Goal: Transaction & Acquisition: Download file/media

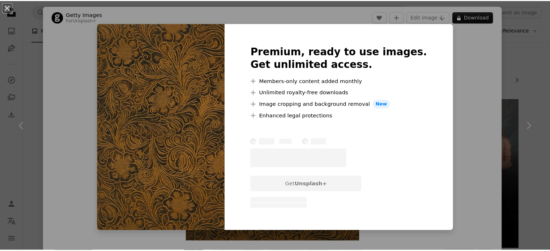
scroll to position [1664, 0]
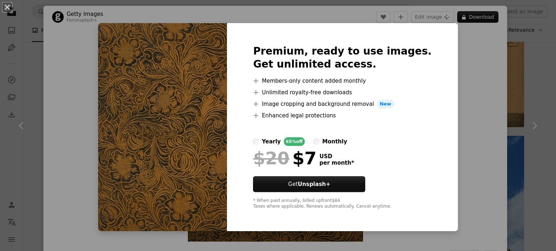
click at [475, 63] on div "An X shape Premium, ready to use images. Get unlimited access. A plus sign Memb…" at bounding box center [278, 125] width 556 height 251
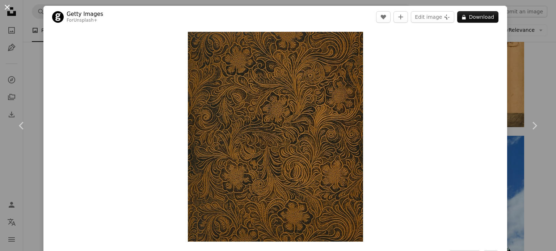
click at [8, 11] on button "An X shape" at bounding box center [7, 7] width 9 height 9
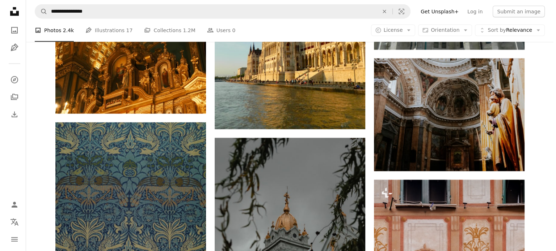
scroll to position [1953, 0]
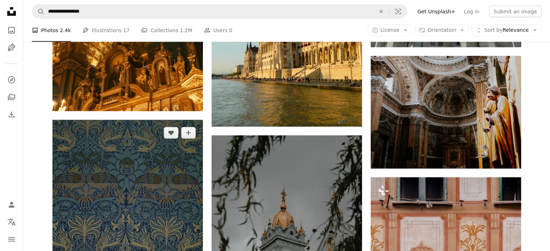
click at [166, 120] on img at bounding box center [127, 217] width 150 height 195
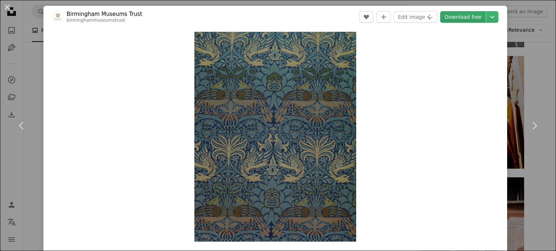
click at [446, 19] on link "Download free" at bounding box center [463, 17] width 46 height 12
